Goal: Transaction & Acquisition: Obtain resource

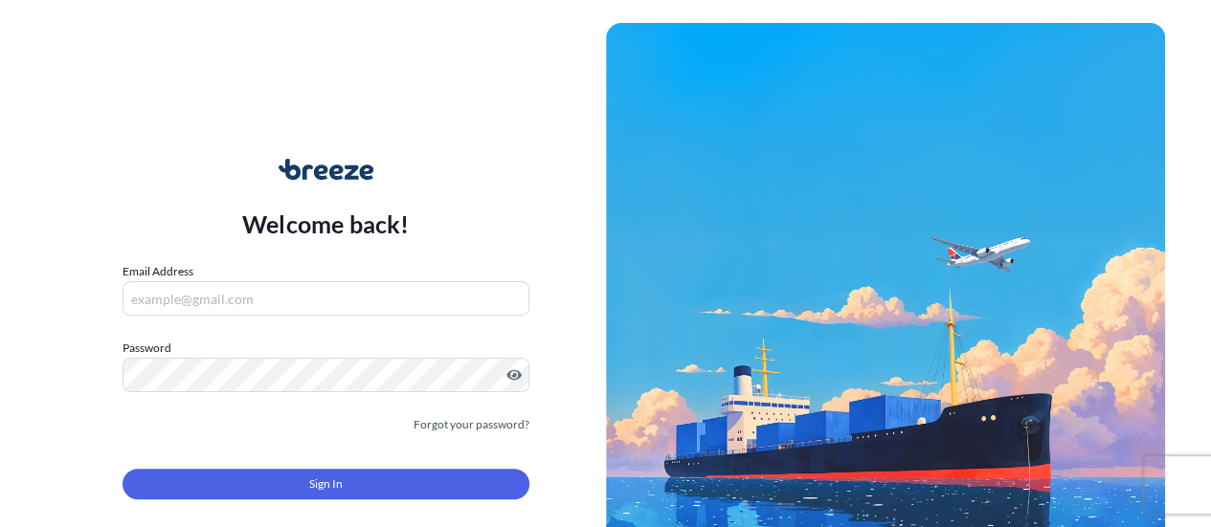
type input "[PERSON_NAME][EMAIL_ADDRESS][PERSON_NAME][DOMAIN_NAME]"
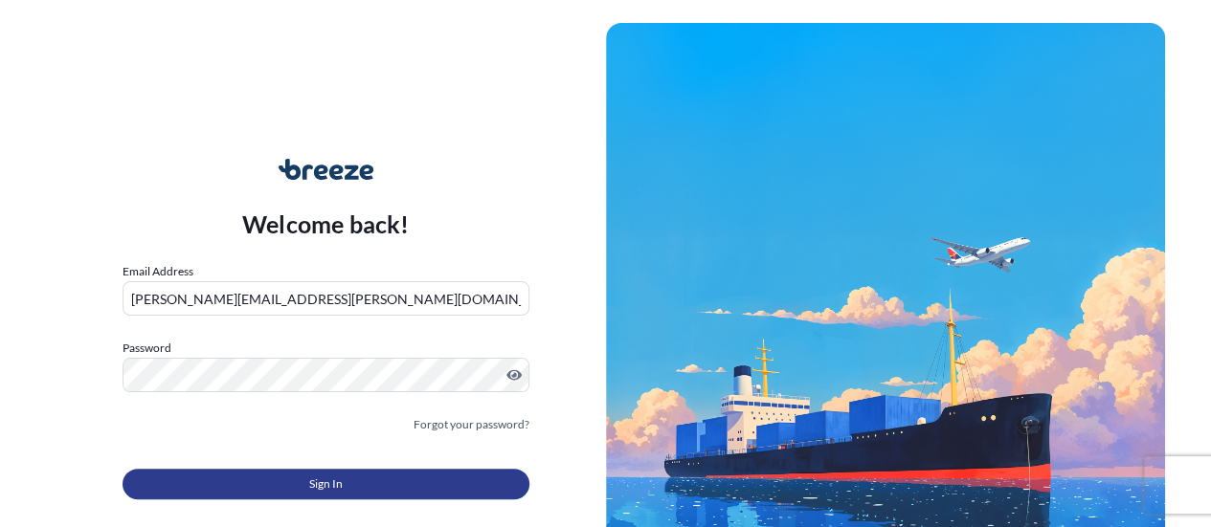
click at [365, 472] on button "Sign In" at bounding box center [326, 484] width 407 height 31
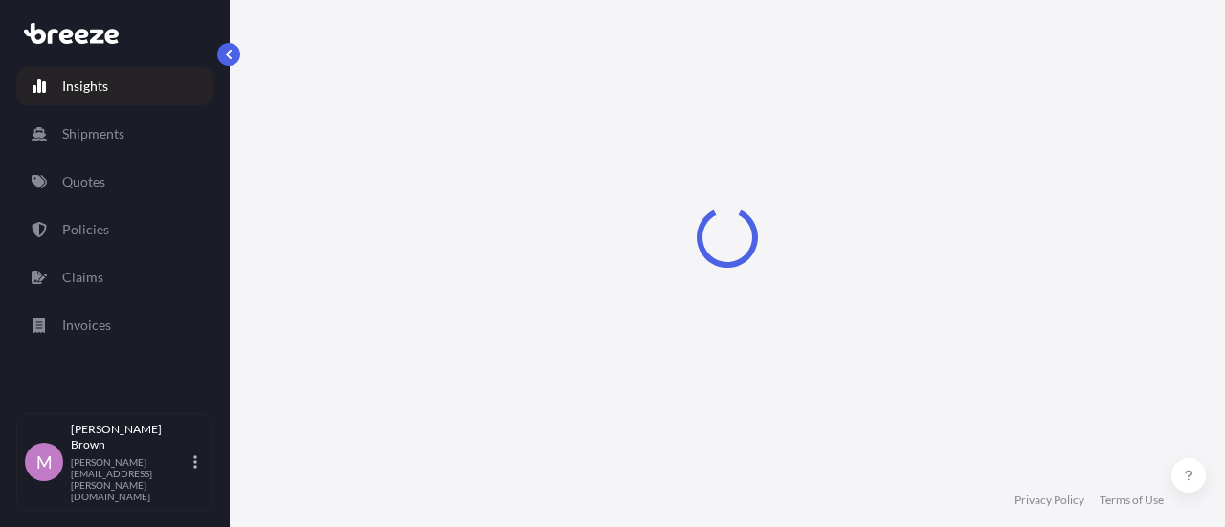
select select "2025"
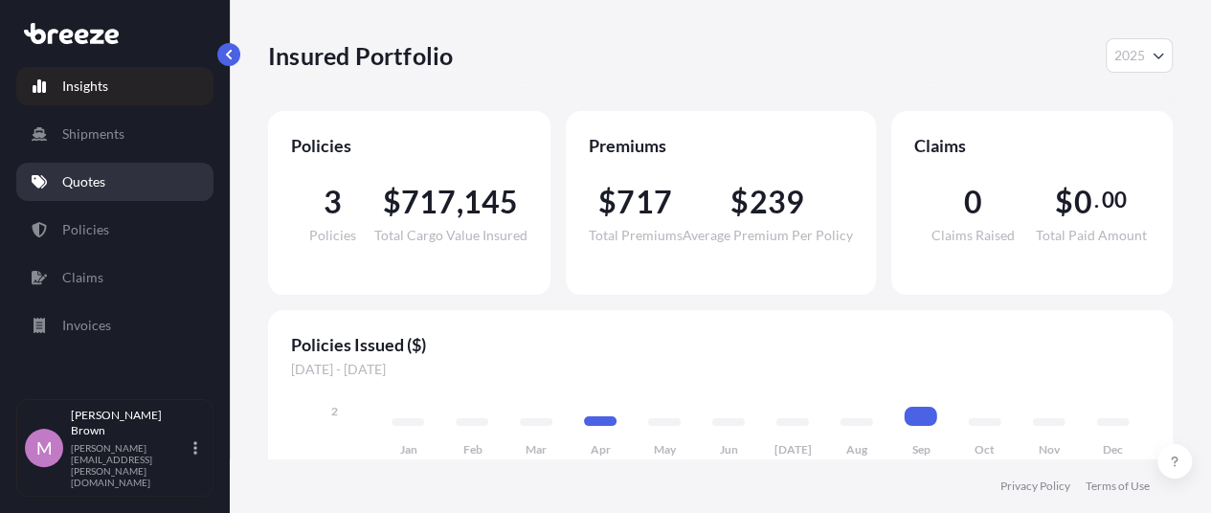
click at [95, 185] on p "Quotes" at bounding box center [83, 181] width 43 height 19
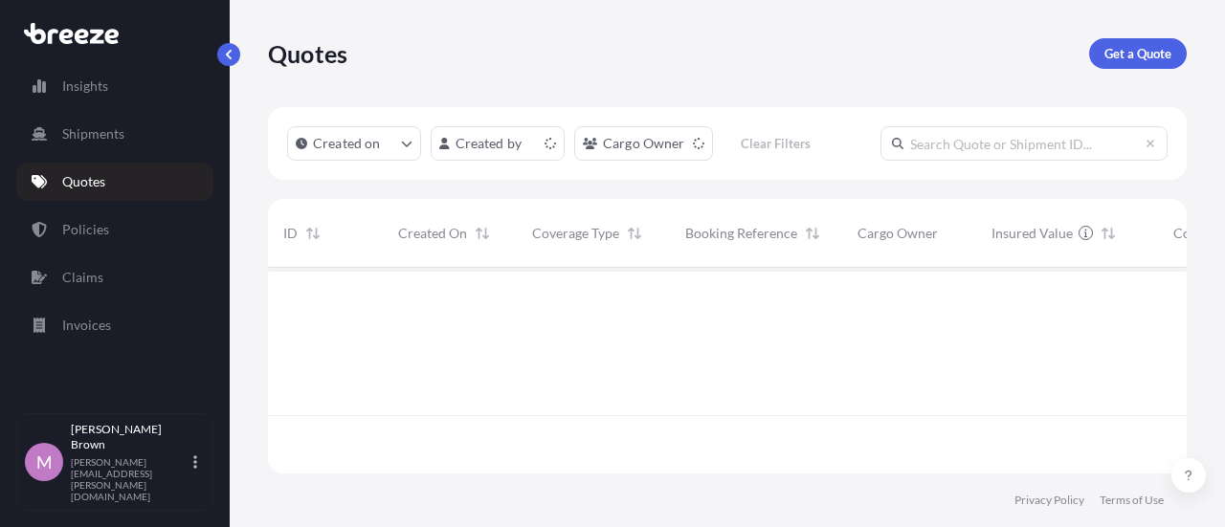
scroll to position [202, 904]
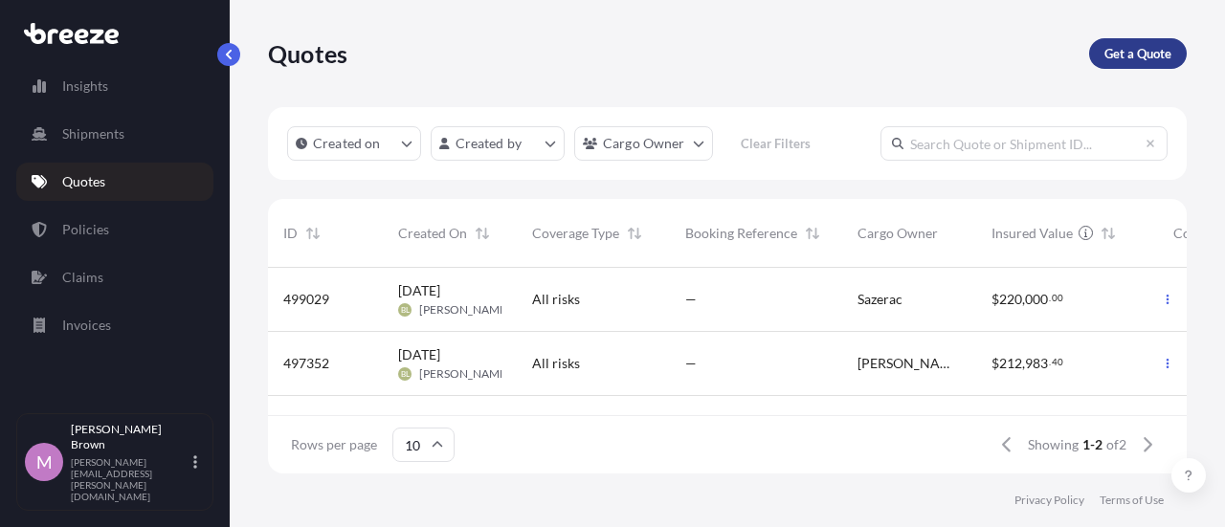
click at [1165, 52] on p "Get a Quote" at bounding box center [1138, 53] width 67 height 19
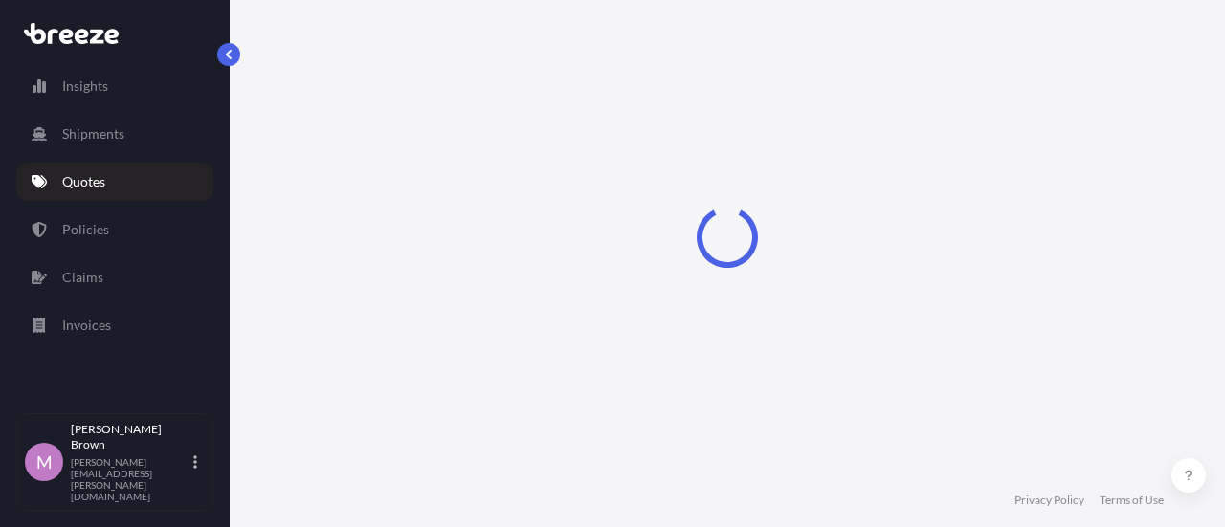
scroll to position [31, 0]
select select "Sea"
select select "1"
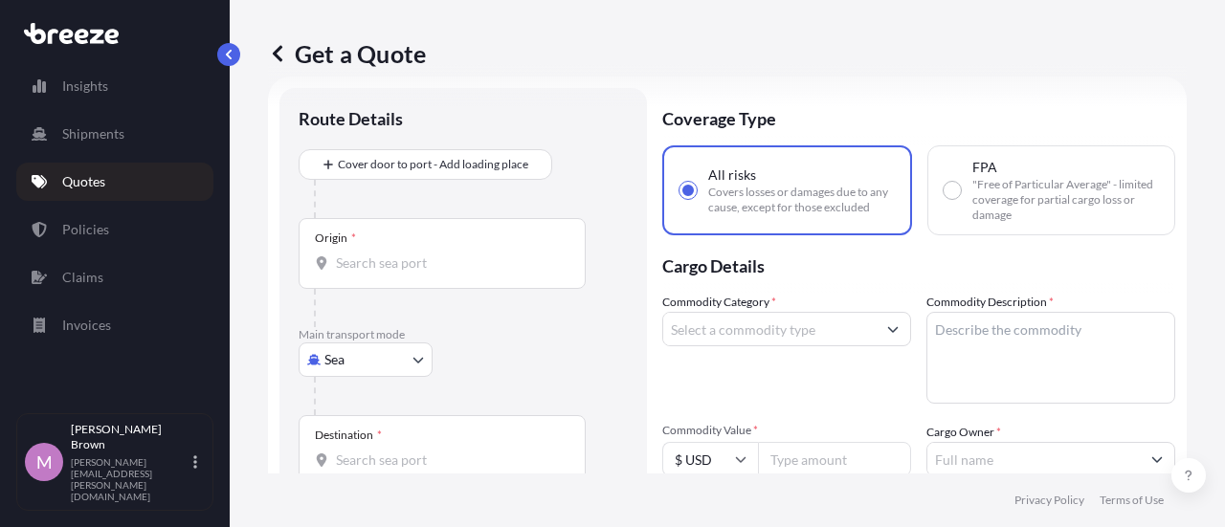
scroll to position [126, 0]
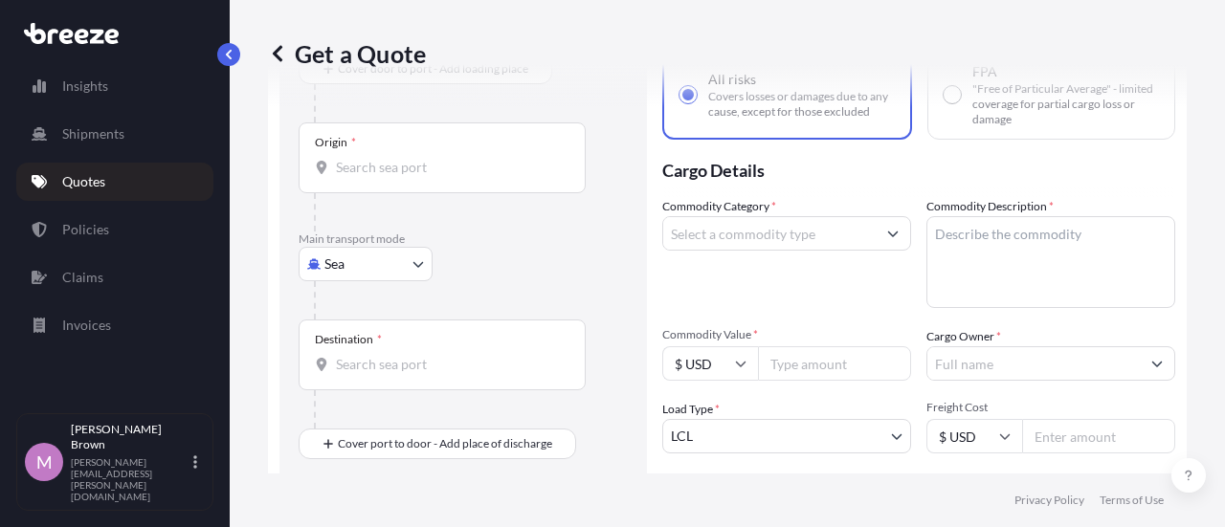
click at [358, 259] on body "Insights Shipments Quotes Policies Claims Invoices M [PERSON_NAME] [PERSON_NAME…" at bounding box center [612, 263] width 1225 height 527
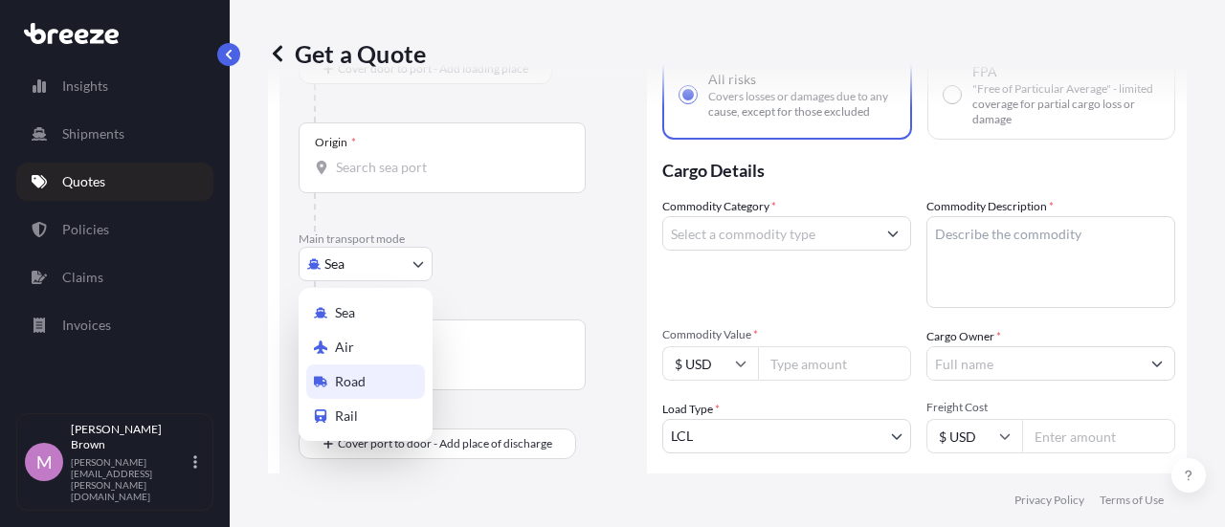
click at [360, 388] on span "Road" at bounding box center [350, 381] width 31 height 19
select select "Road"
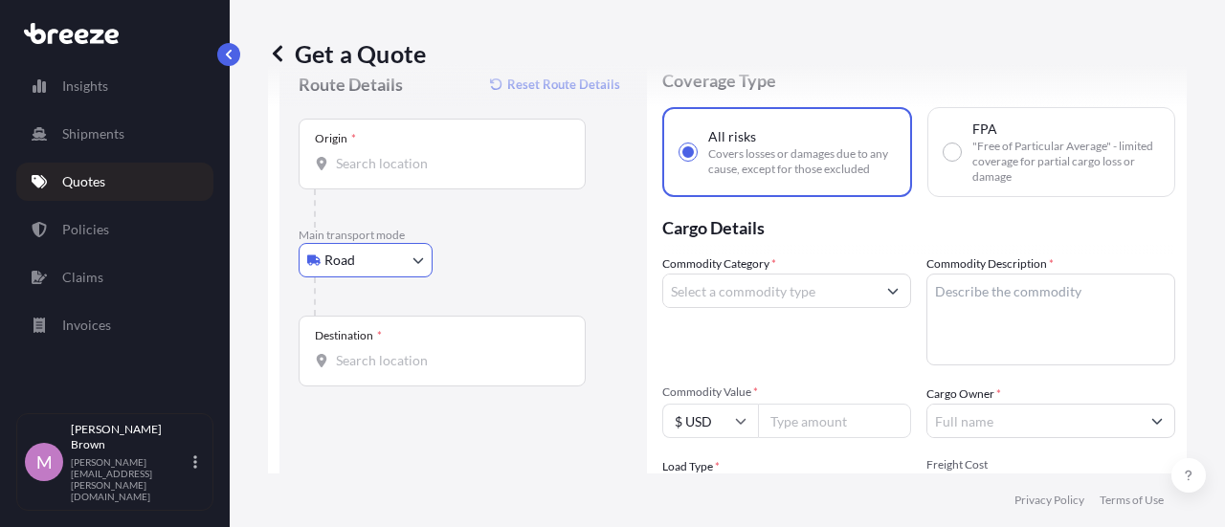
scroll to position [31, 0]
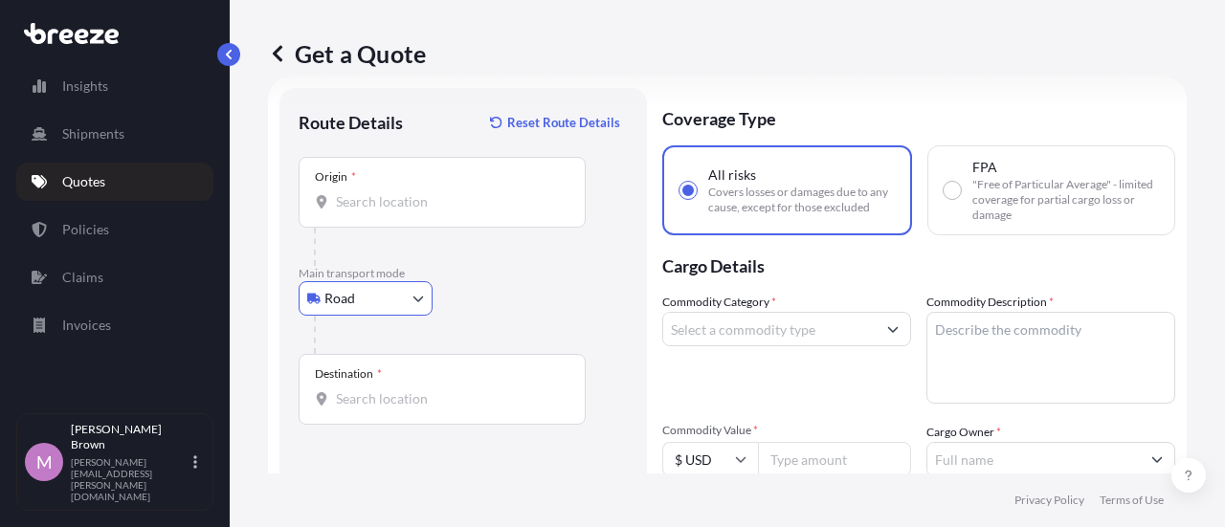
click at [358, 210] on input "Origin *" at bounding box center [449, 201] width 226 height 19
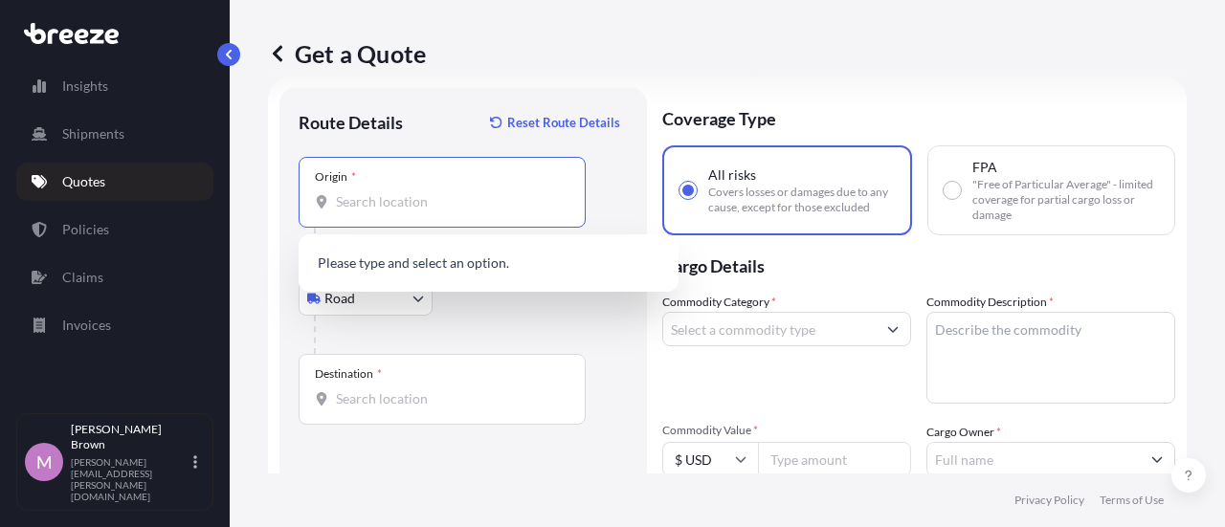
click at [785, 333] on input "Commodity Category *" at bounding box center [769, 329] width 213 height 34
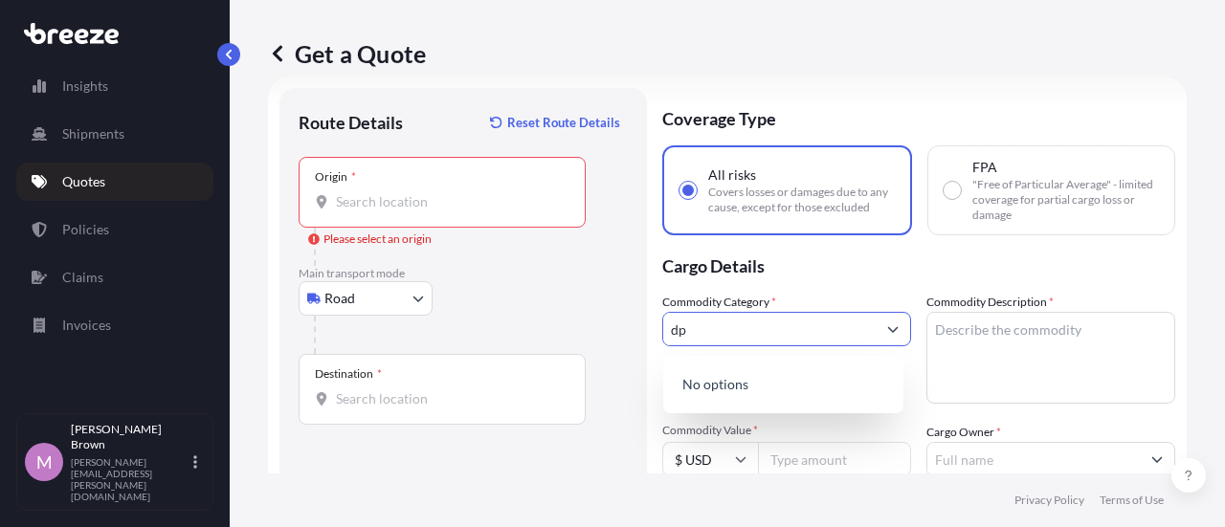
type input "dpi"
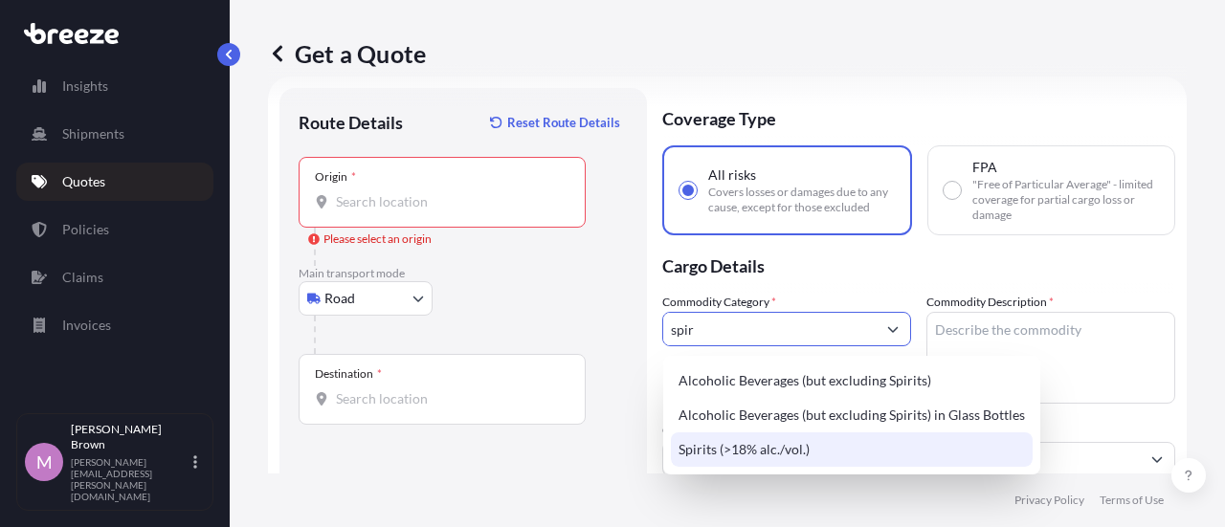
click at [727, 455] on div "Spirits (>18% alc./vol.)" at bounding box center [852, 450] width 362 height 34
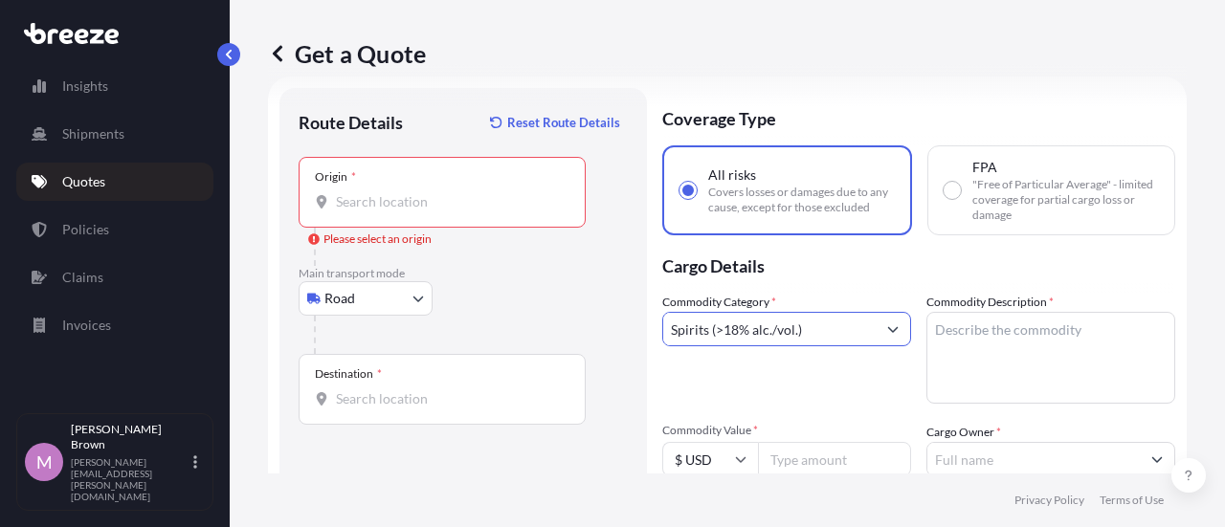
type input "Spirits (>18% alc./vol.)"
click at [954, 353] on textarea "Commodity Description *" at bounding box center [1051, 358] width 249 height 92
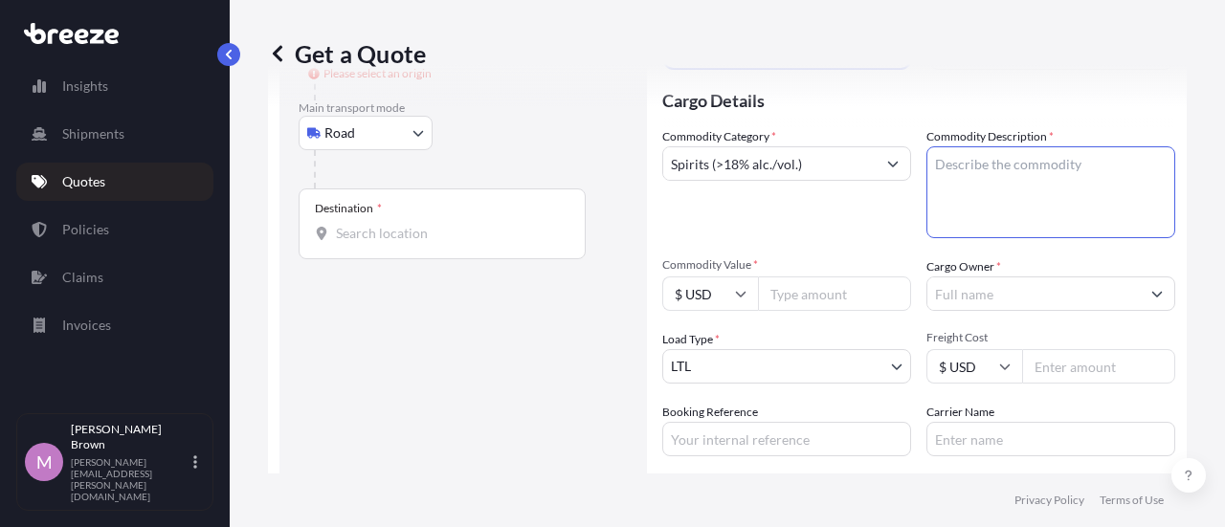
scroll to position [222, 0]
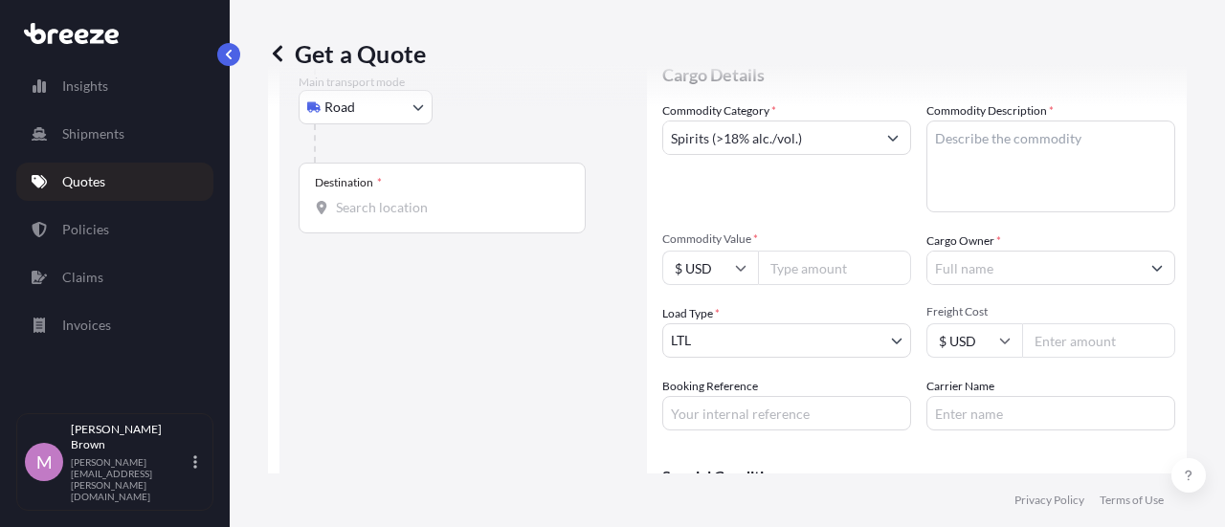
click at [834, 273] on input "Commodity Value *" at bounding box center [834, 268] width 153 height 34
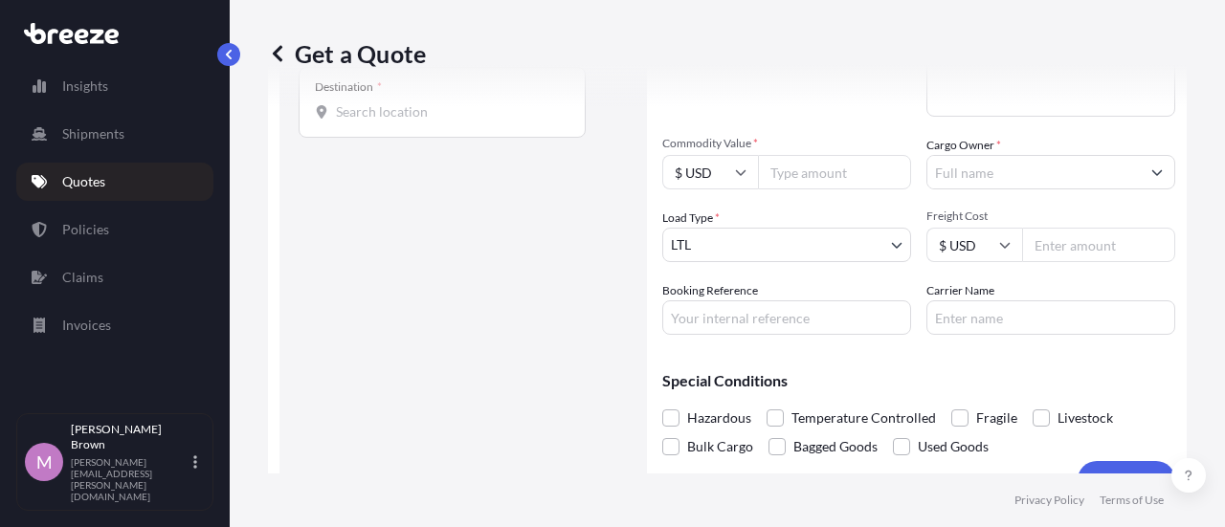
click at [758, 239] on body "Insights Shipments Quotes Policies Claims Invoices M [PERSON_NAME] [PERSON_NAME…" at bounding box center [612, 263] width 1225 height 527
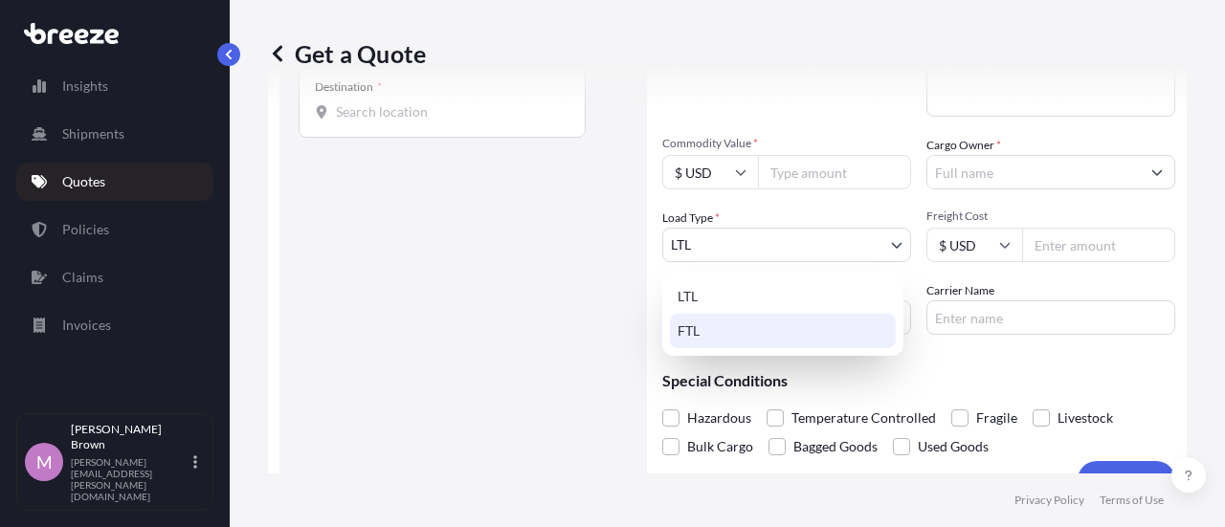
click at [728, 327] on div "FTL" at bounding box center [783, 331] width 226 height 34
select select "2"
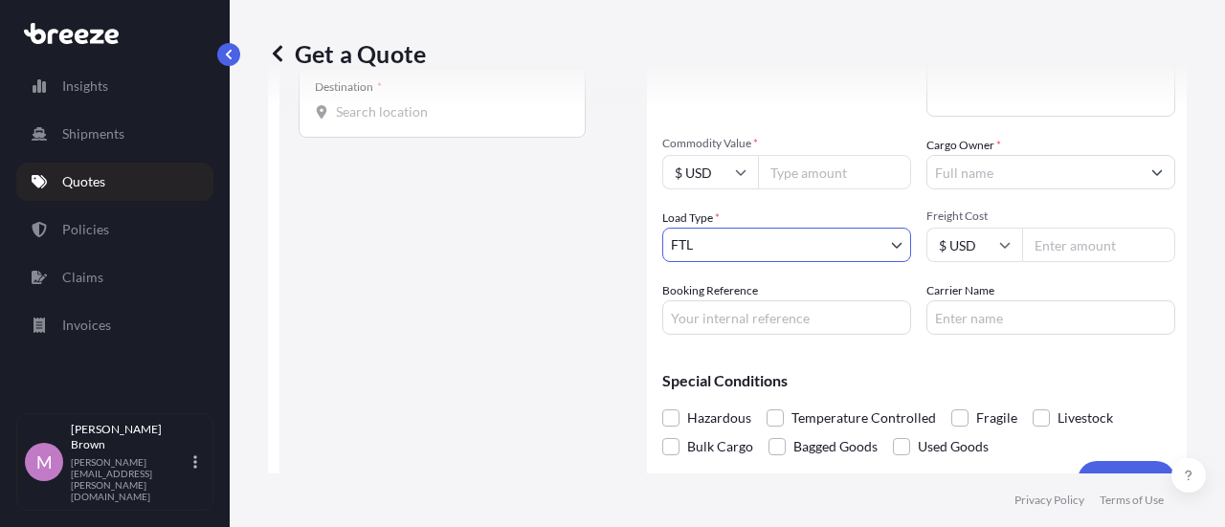
click at [781, 177] on input "Commodity Value *" at bounding box center [834, 172] width 153 height 34
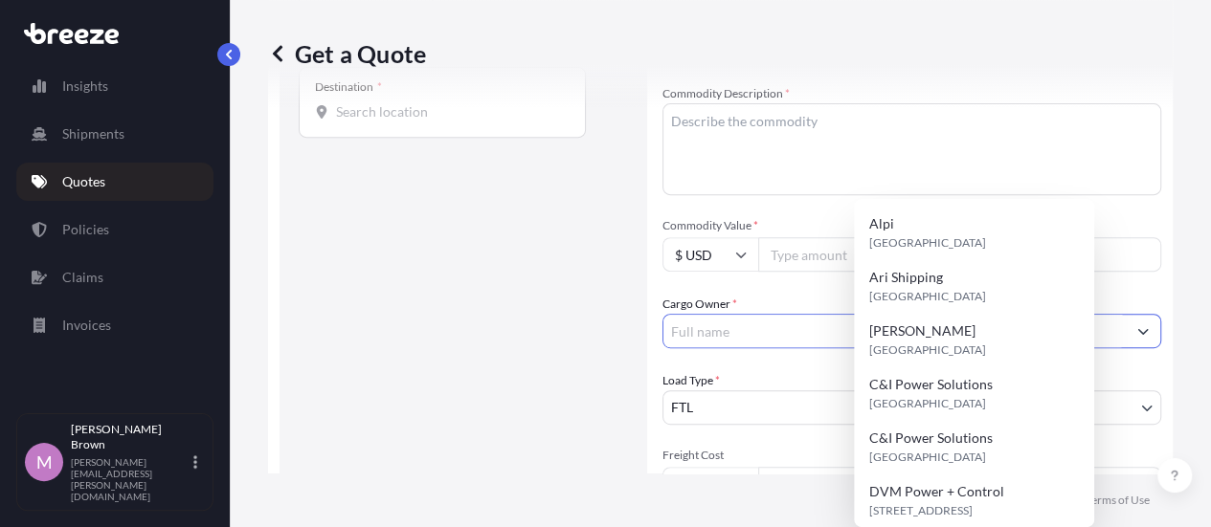
click at [975, 314] on input "Cargo Owner *" at bounding box center [894, 331] width 462 height 34
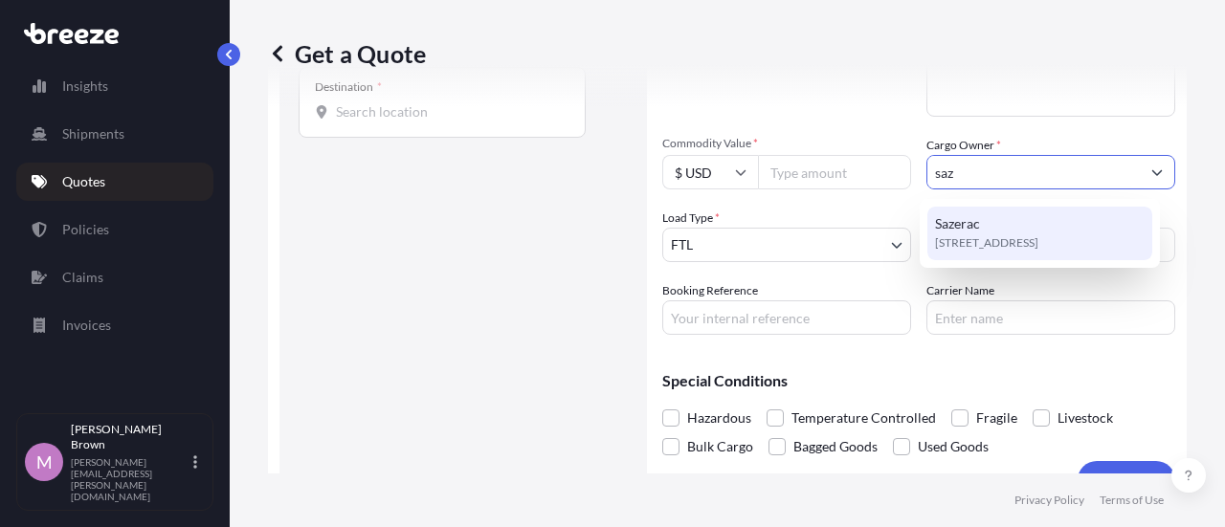
click at [998, 219] on div "Sazerac [STREET_ADDRESS]" at bounding box center [1040, 234] width 225 height 54
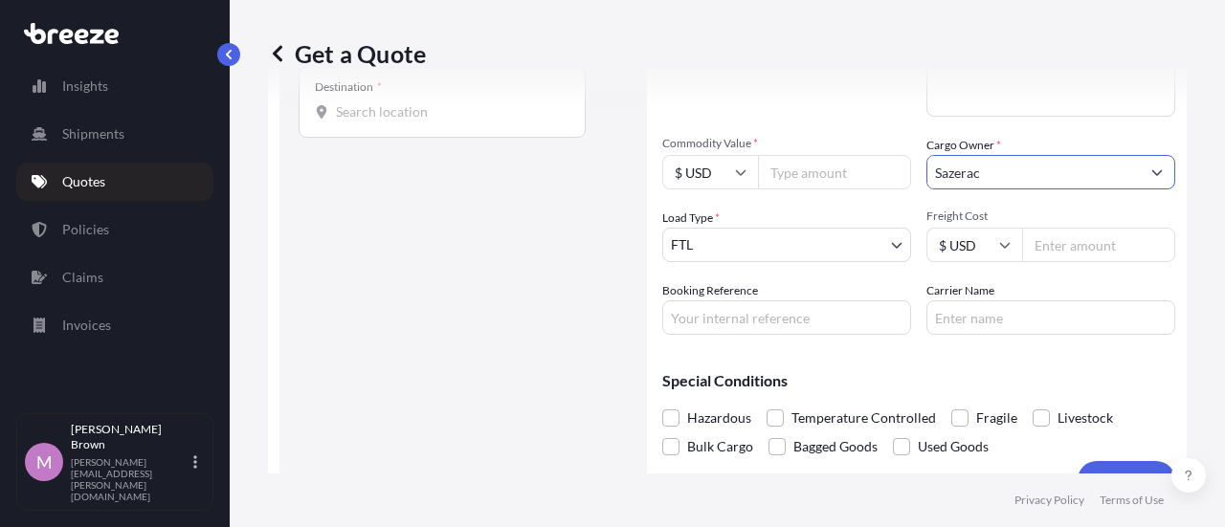
type input "Sazerac"
click at [732, 315] on input "Booking Reference" at bounding box center [786, 318] width 249 height 34
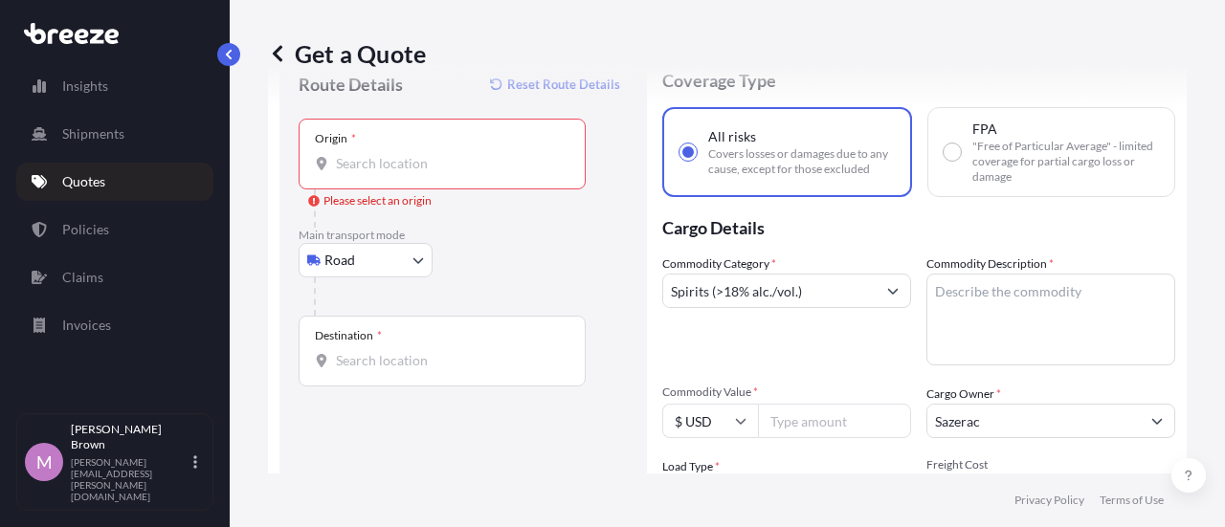
scroll to position [0, 0]
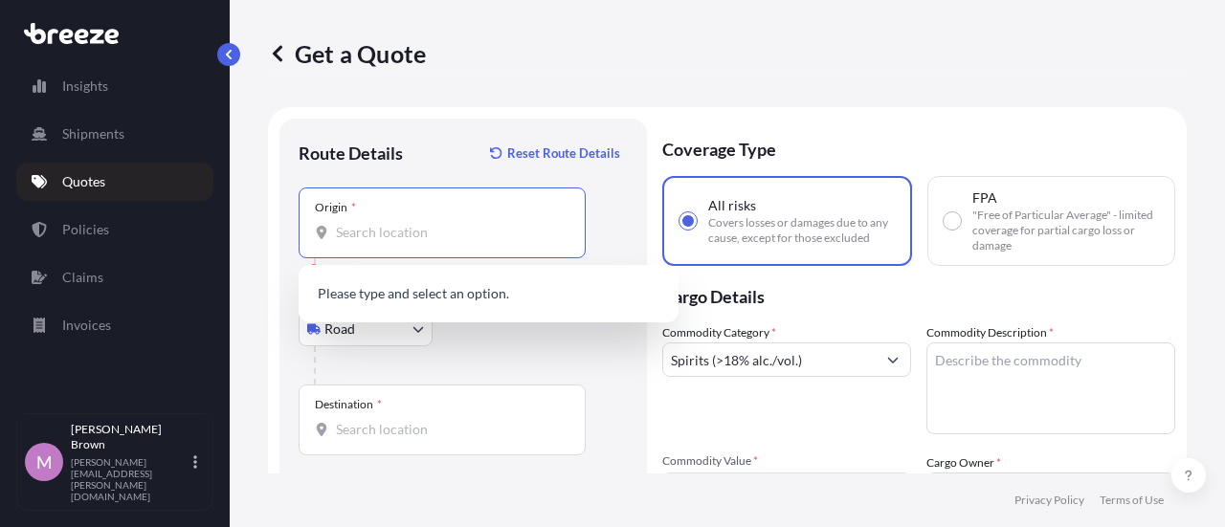
click at [370, 240] on input "Origin * Please select an origin" at bounding box center [449, 232] width 226 height 19
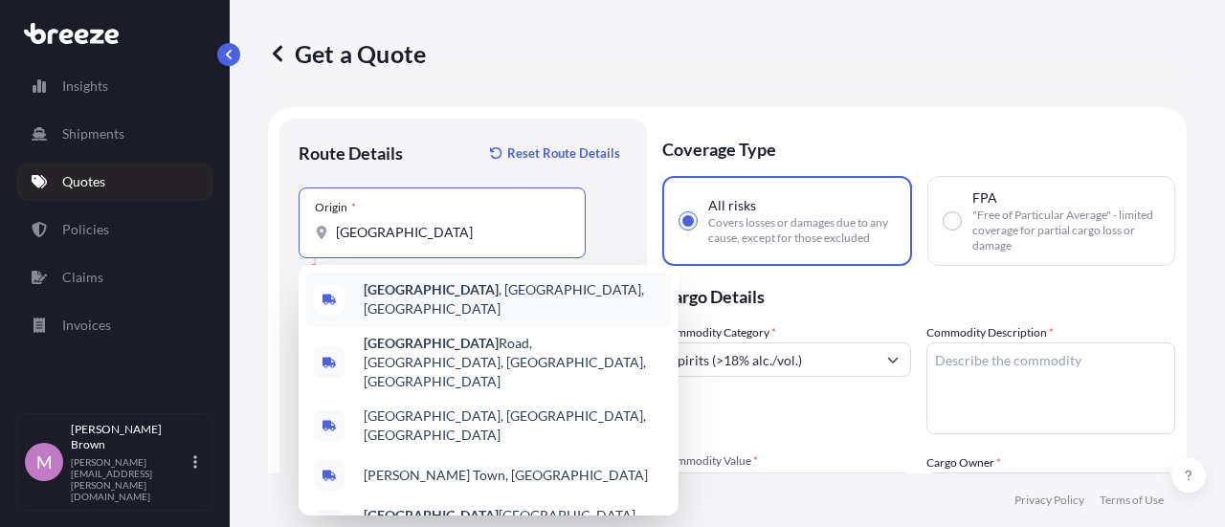
click at [479, 277] on div "[GEOGRAPHIC_DATA] , [GEOGRAPHIC_DATA], [GEOGRAPHIC_DATA]" at bounding box center [488, 300] width 365 height 54
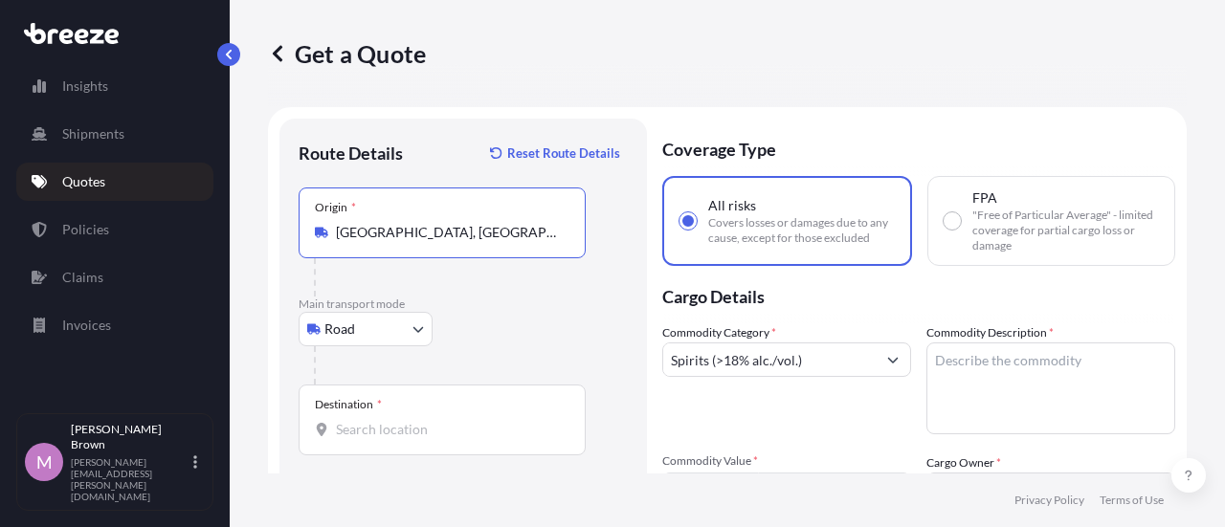
type input "[GEOGRAPHIC_DATA], [GEOGRAPHIC_DATA], [GEOGRAPHIC_DATA]"
click at [379, 418] on div "Destination *" at bounding box center [442, 420] width 287 height 71
click at [379, 420] on input "Destination *" at bounding box center [449, 429] width 226 height 19
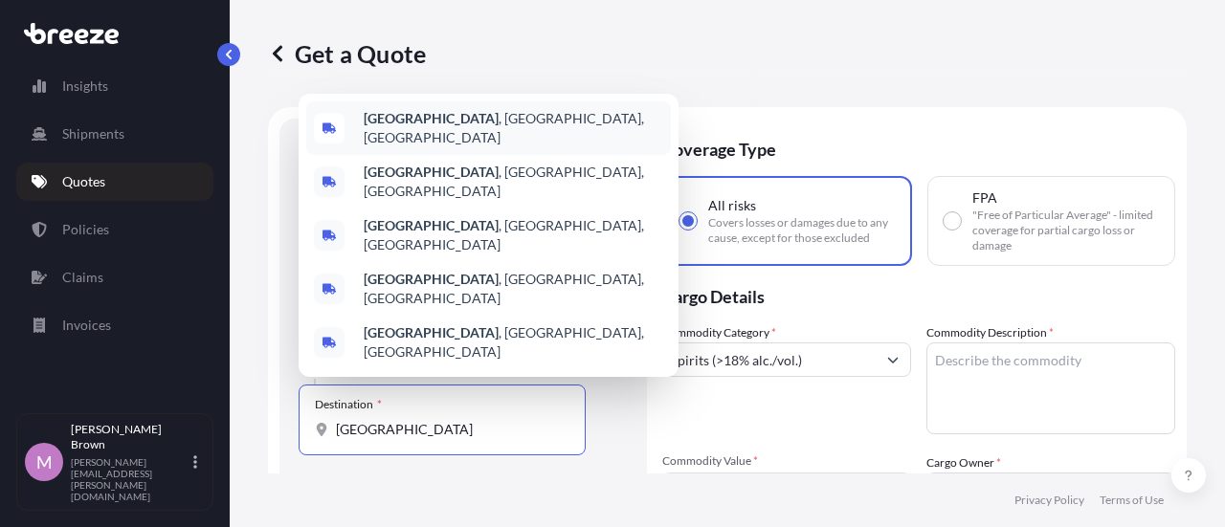
click at [440, 155] on div "[GEOGRAPHIC_DATA] , [GEOGRAPHIC_DATA], [GEOGRAPHIC_DATA]" at bounding box center [488, 128] width 365 height 54
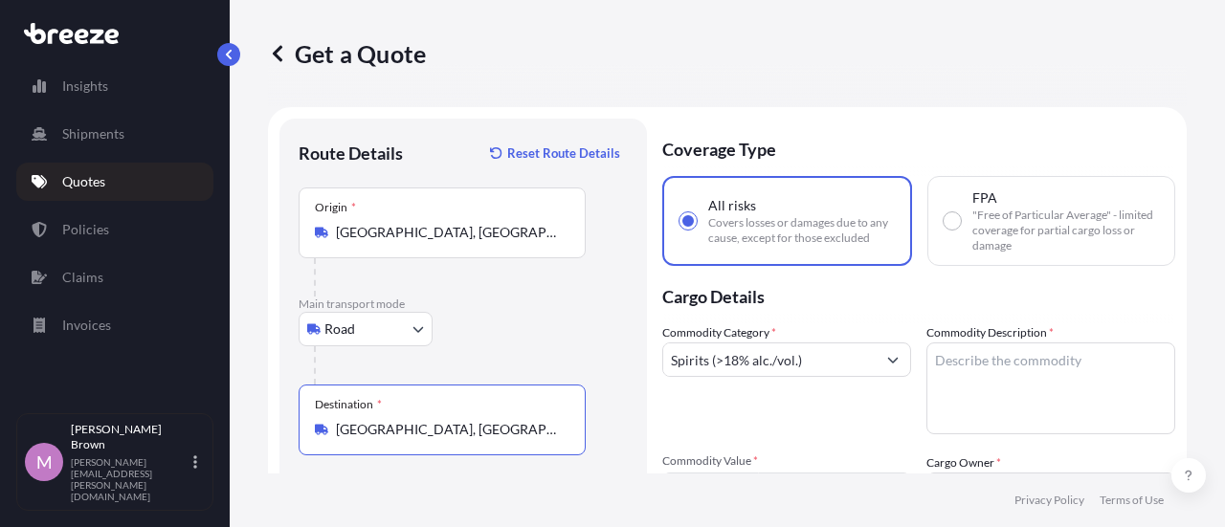
type input "[GEOGRAPHIC_DATA], [GEOGRAPHIC_DATA], [GEOGRAPHIC_DATA]"
click at [912, 96] on div "Get a Quote" at bounding box center [727, 53] width 919 height 107
